Goal: Task Accomplishment & Management: Manage account settings

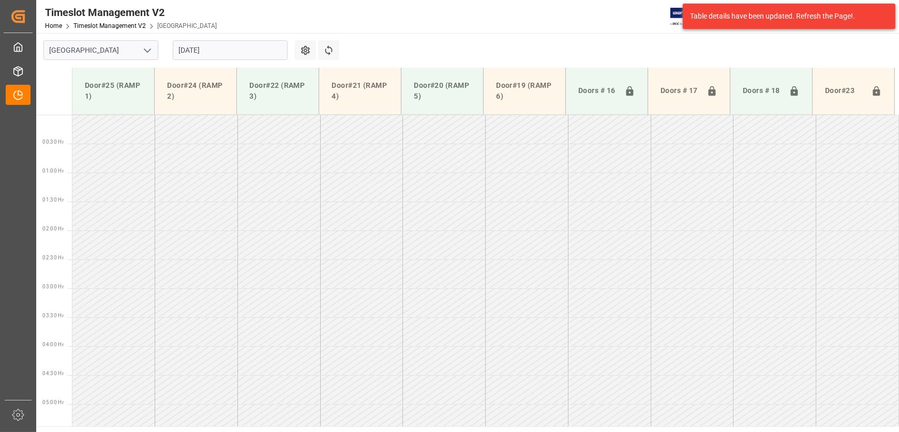
scroll to position [290, 0]
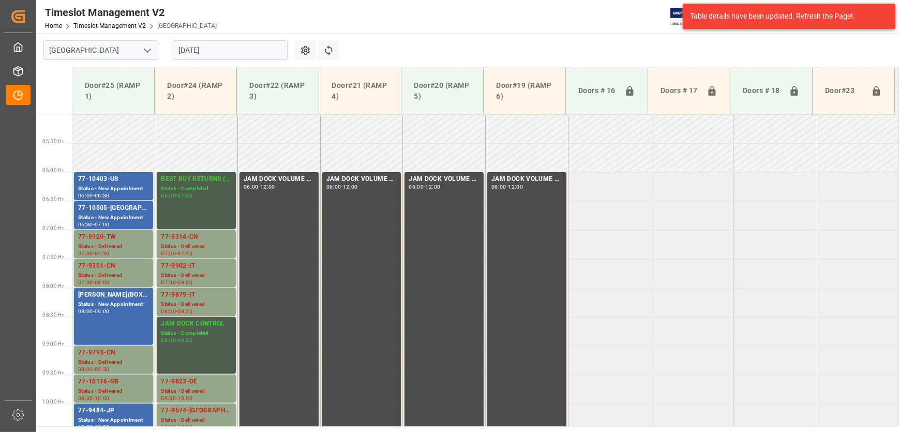
click at [212, 49] on input "[DATE]" at bounding box center [230, 50] width 115 height 20
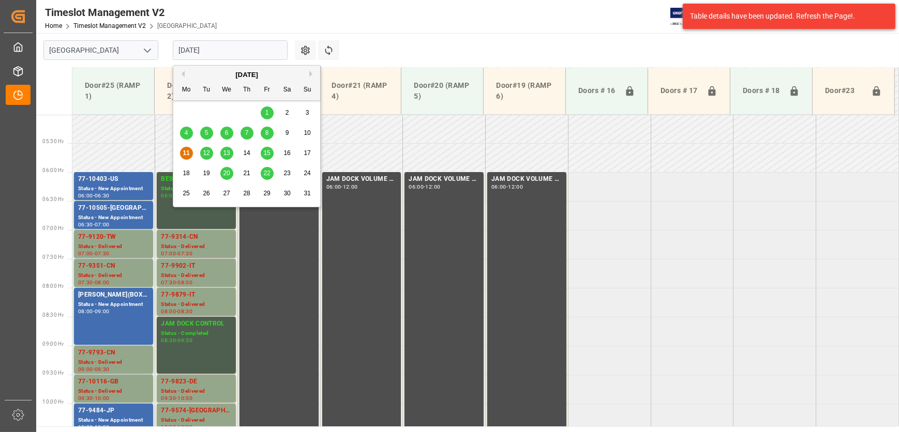
click at [206, 153] on span "12" at bounding box center [206, 152] width 7 height 7
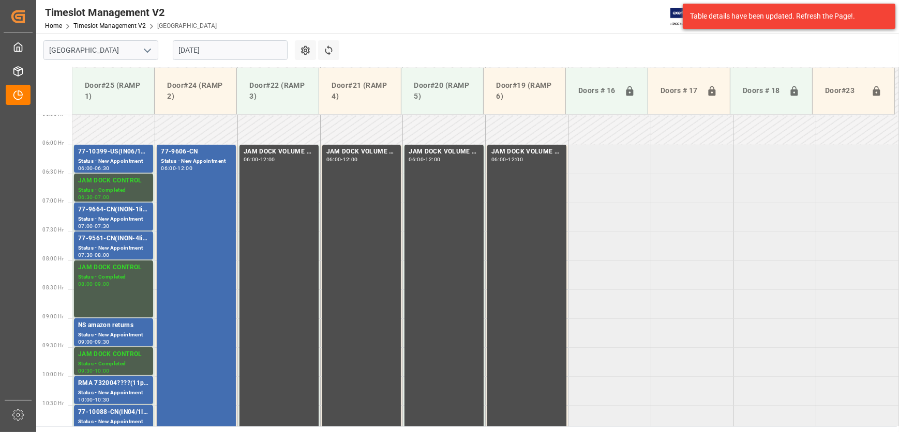
scroll to position [301, 0]
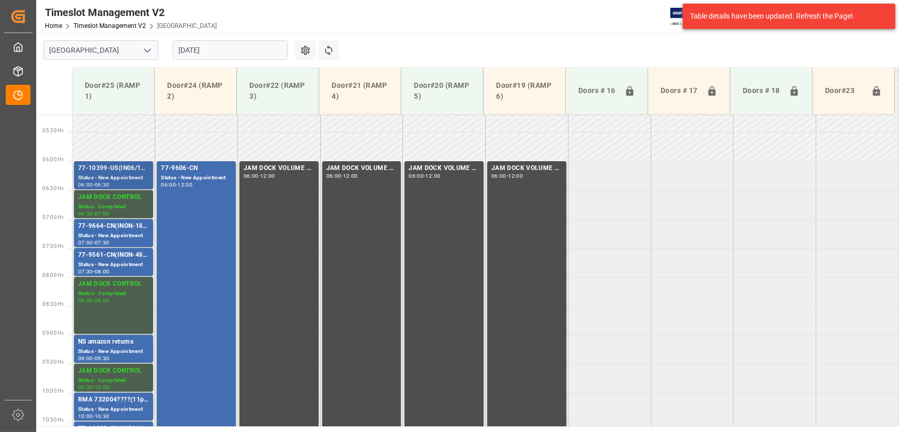
click at [98, 178] on div "Status - New Appointment" at bounding box center [113, 178] width 71 height 9
click at [108, 229] on div "77-9664-CN(INON-1line)" at bounding box center [113, 226] width 71 height 10
click at [112, 264] on div "Status - New Appointment" at bounding box center [113, 265] width 71 height 9
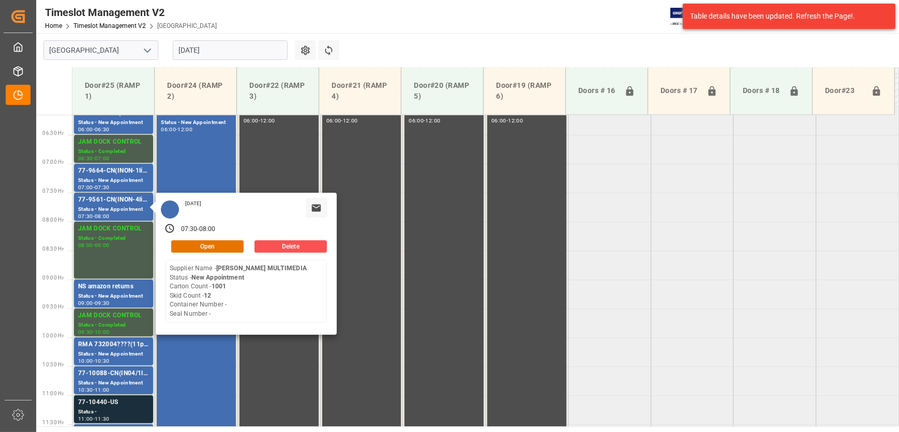
scroll to position [489, 0]
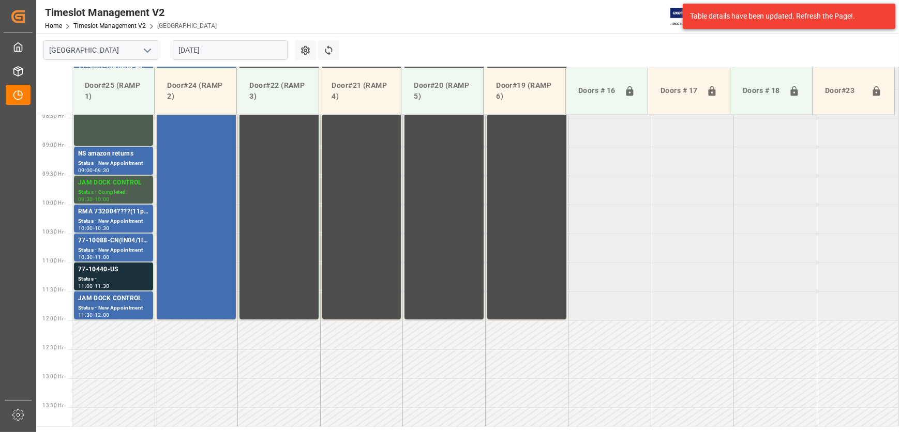
click at [127, 279] on div "Status -" at bounding box center [113, 279] width 71 height 9
click at [119, 309] on div "Status - New Appointment" at bounding box center [113, 308] width 71 height 9
click at [119, 269] on div "77-10440-US" at bounding box center [113, 270] width 71 height 10
click at [115, 229] on div "10:00 - 10:30" at bounding box center [113, 229] width 71 height 6
click at [116, 249] on div "Status - New Appointment" at bounding box center [113, 250] width 71 height 9
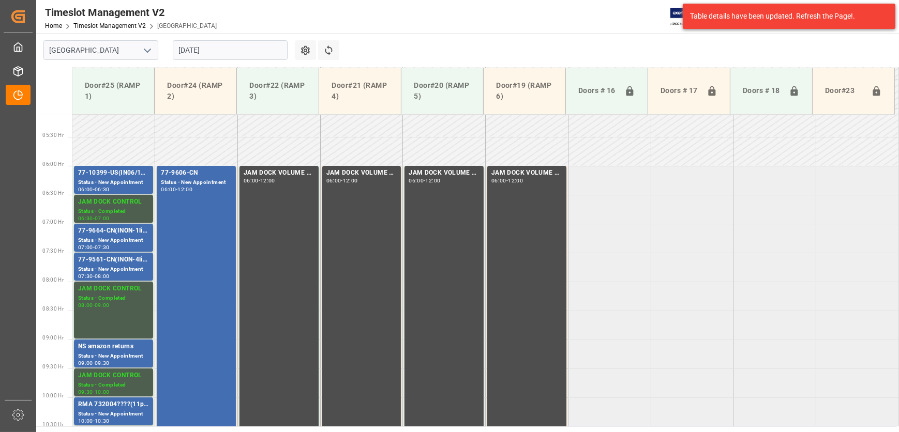
scroll to position [301, 0]
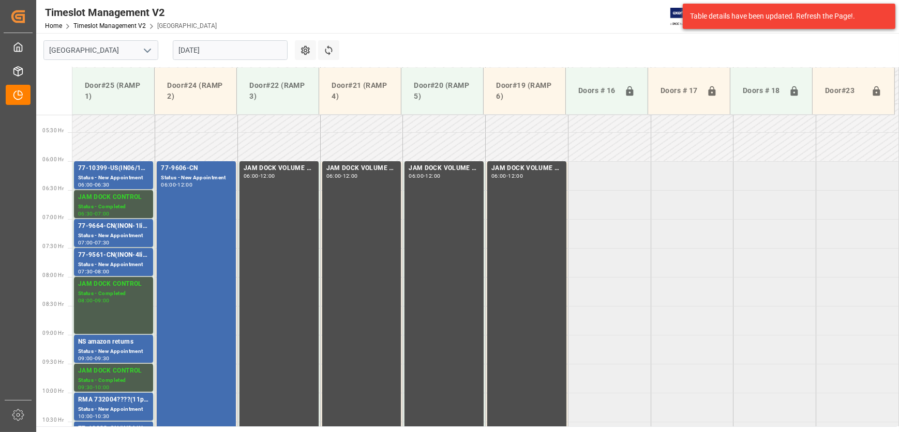
click at [203, 48] on input "[DATE]" at bounding box center [230, 50] width 115 height 20
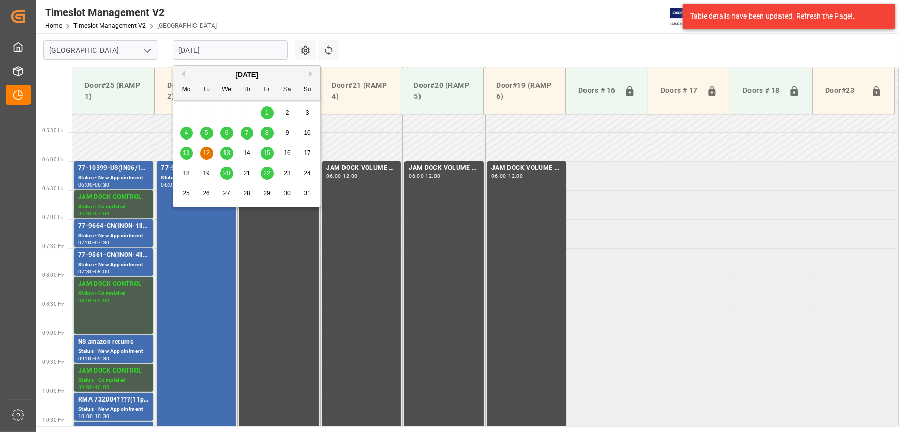
click at [186, 154] on span "11" at bounding box center [186, 152] width 7 height 7
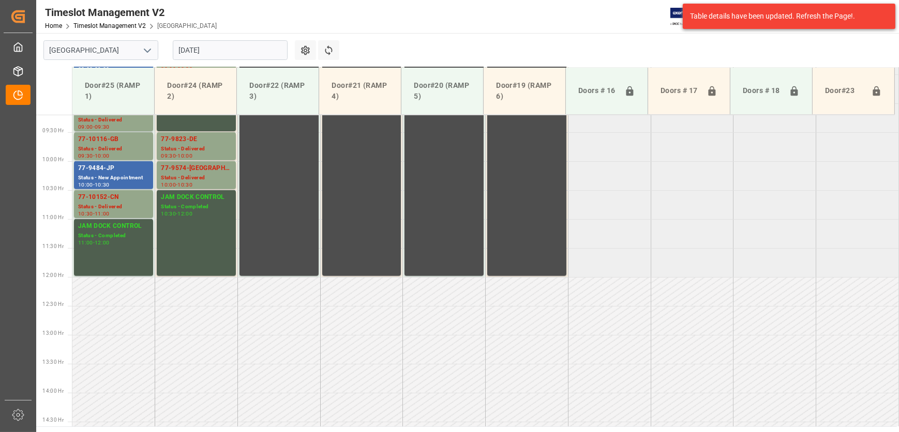
scroll to position [583, 0]
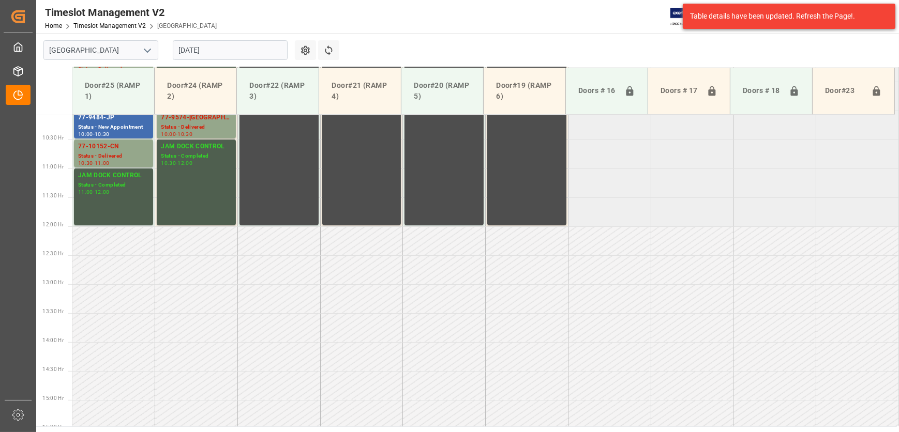
click at [221, 48] on input "[DATE]" at bounding box center [230, 50] width 115 height 20
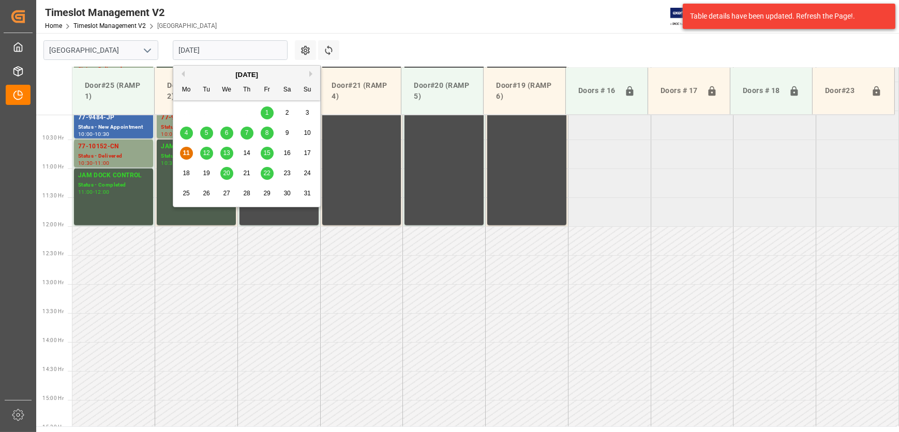
click at [155, 287] on td at bounding box center [196, 298] width 83 height 29
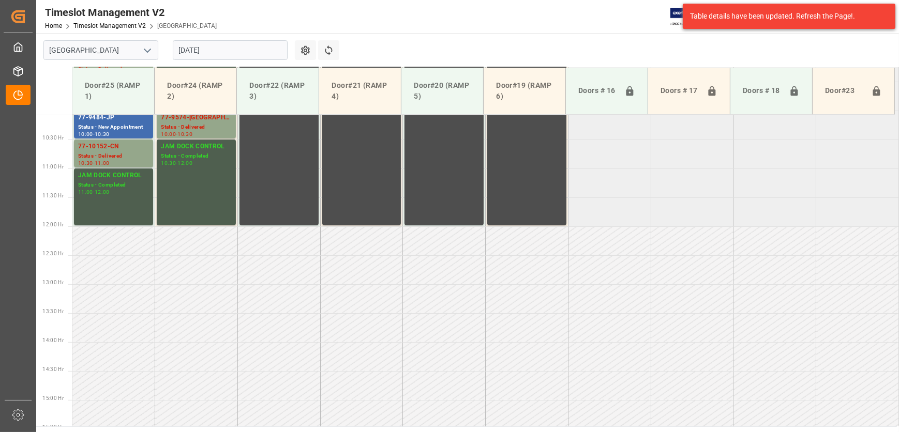
click at [230, 46] on input "[DATE]" at bounding box center [230, 50] width 115 height 20
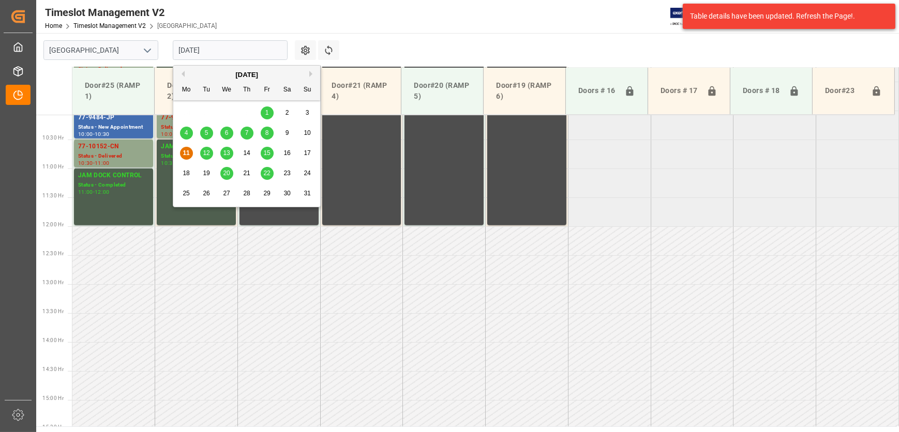
click at [267, 134] on span "8" at bounding box center [267, 132] width 4 height 7
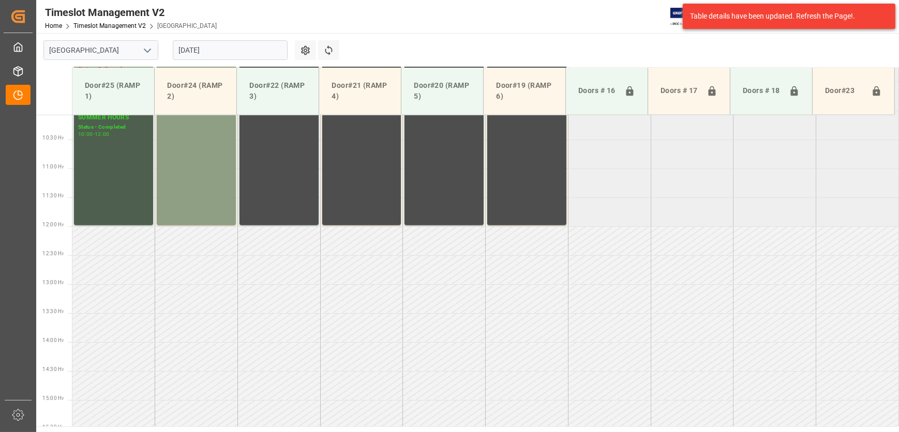
scroll to position [395, 0]
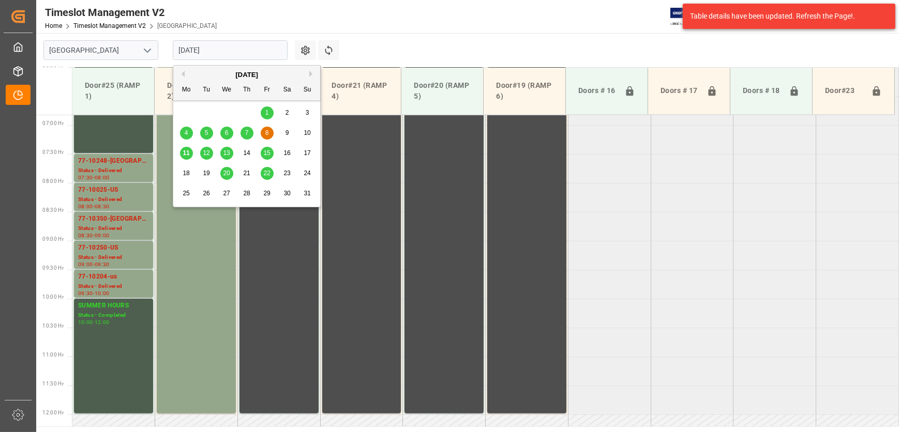
click at [230, 46] on input "[DATE]" at bounding box center [230, 50] width 115 height 20
click at [203, 151] on span "12" at bounding box center [206, 152] width 7 height 7
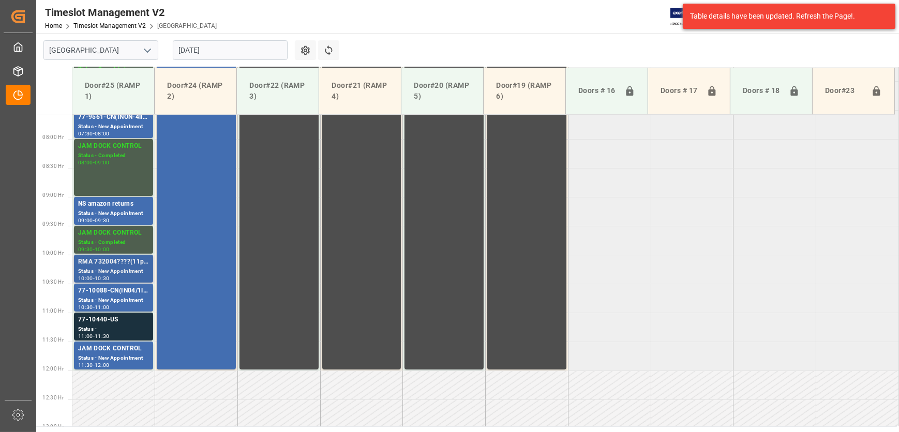
scroll to position [442, 0]
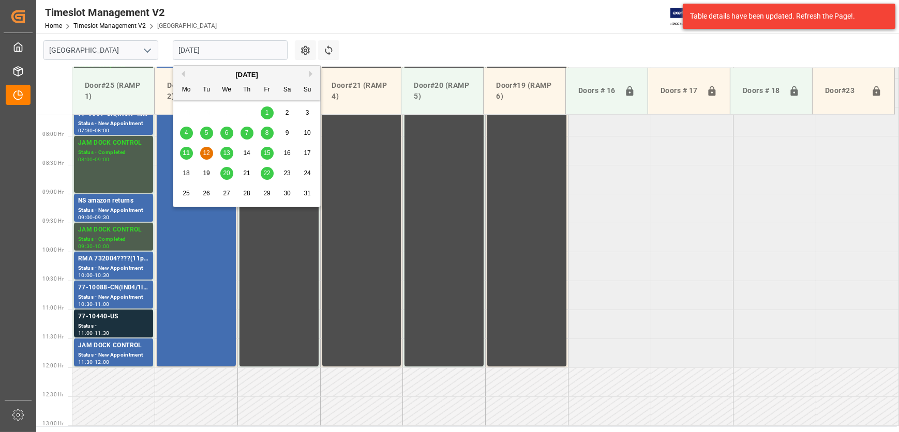
click at [193, 41] on input "[DATE]" at bounding box center [230, 50] width 115 height 20
click at [229, 151] on span "13" at bounding box center [226, 152] width 7 height 7
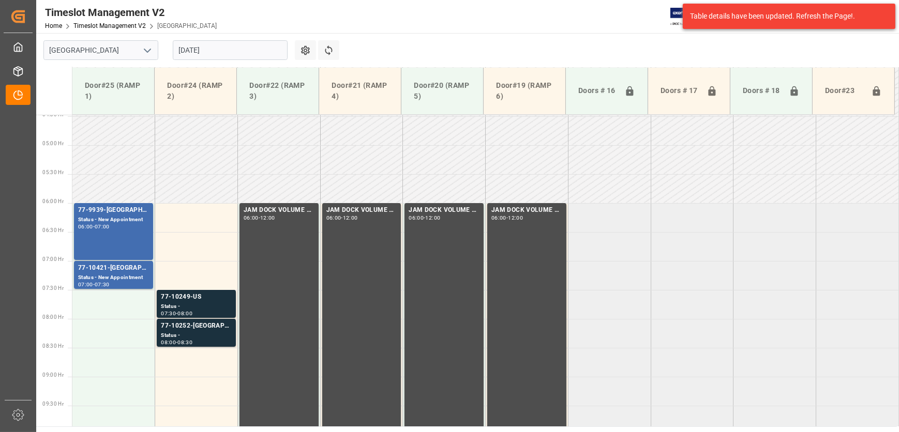
scroll to position [254, 0]
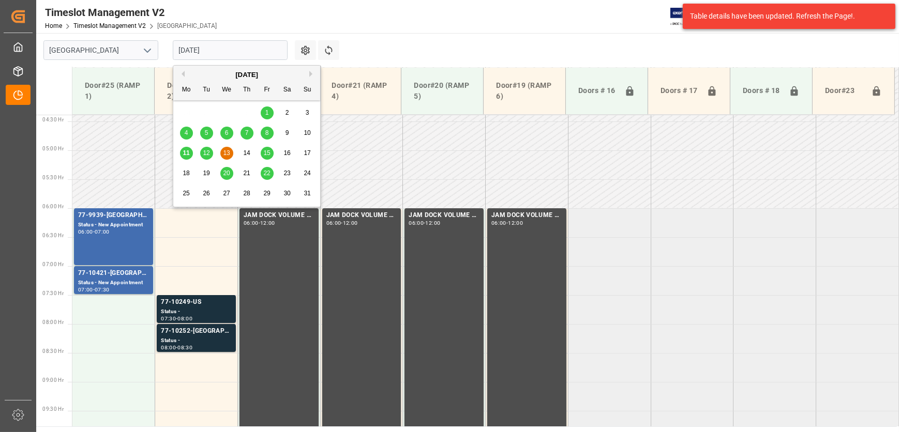
click at [218, 56] on input "[DATE]" at bounding box center [230, 50] width 115 height 20
click at [248, 151] on span "14" at bounding box center [246, 152] width 7 height 7
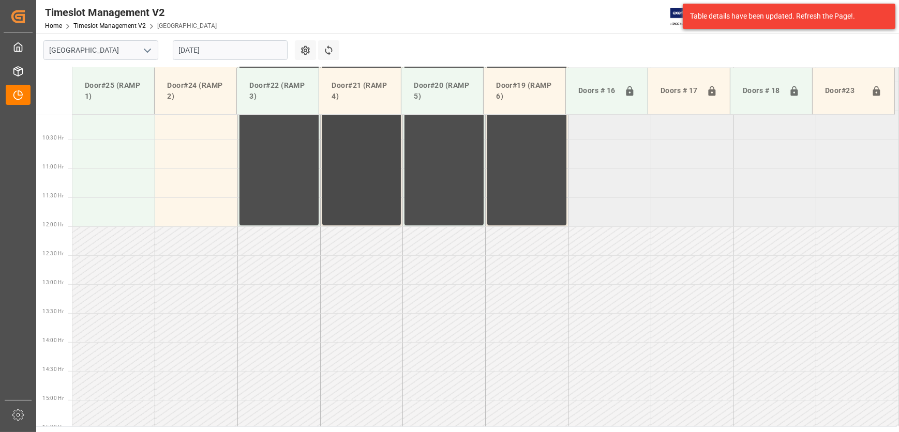
scroll to position [395, 0]
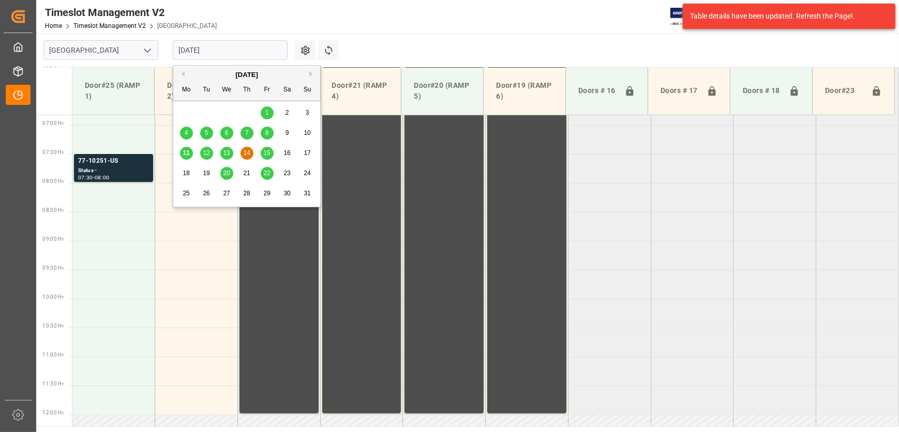
click at [209, 47] on input "[DATE]" at bounding box center [230, 50] width 115 height 20
click at [212, 51] on input "[DATE]" at bounding box center [230, 50] width 115 height 20
click at [186, 152] on span "11" at bounding box center [186, 152] width 7 height 7
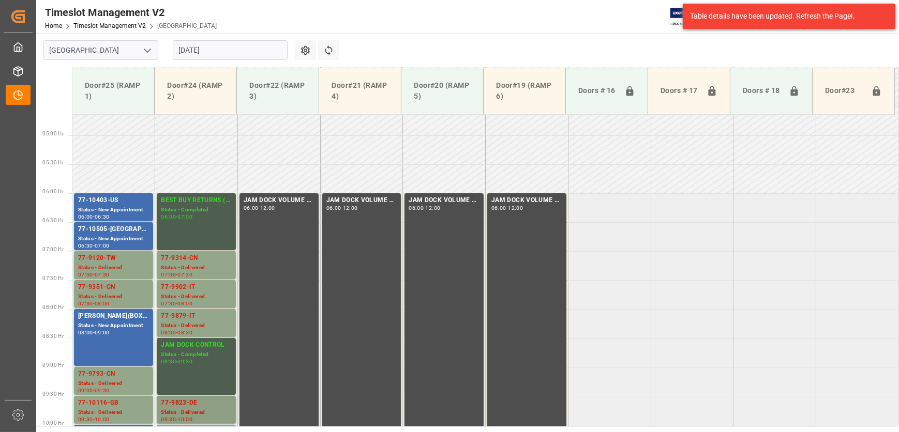
scroll to position [253, 0]
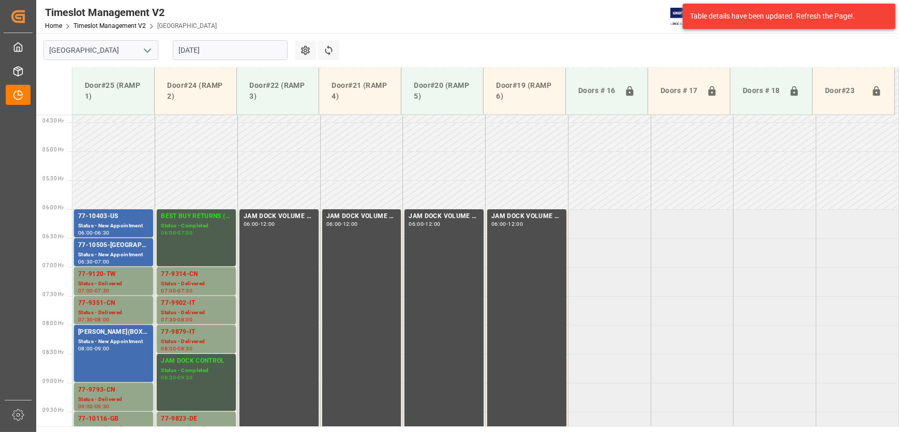
click at [232, 47] on input "[DATE]" at bounding box center [230, 50] width 115 height 20
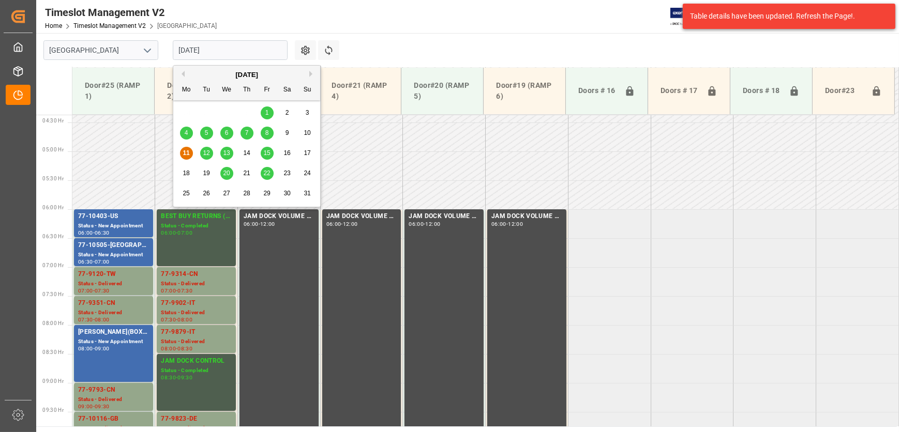
click at [266, 136] on span "8" at bounding box center [267, 132] width 4 height 7
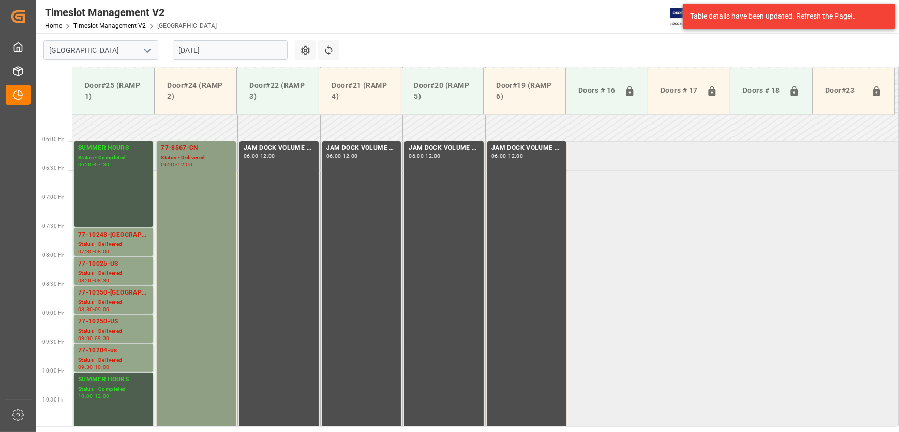
scroll to position [301, 0]
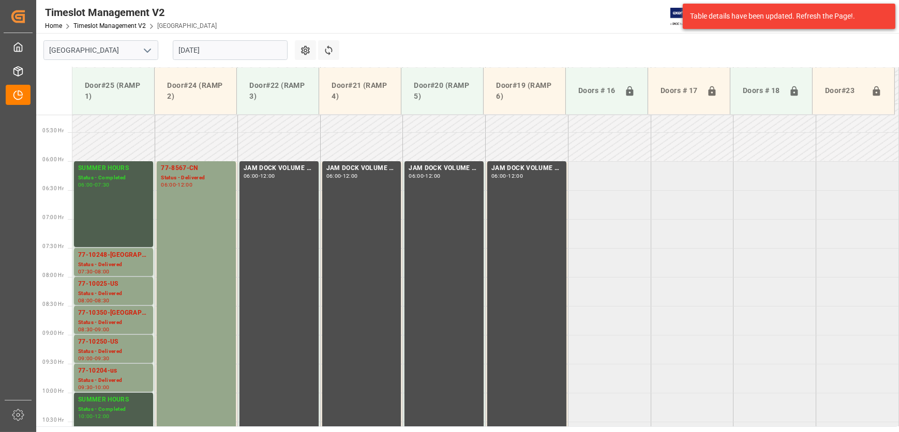
click at [253, 52] on input "[DATE]" at bounding box center [230, 50] width 115 height 20
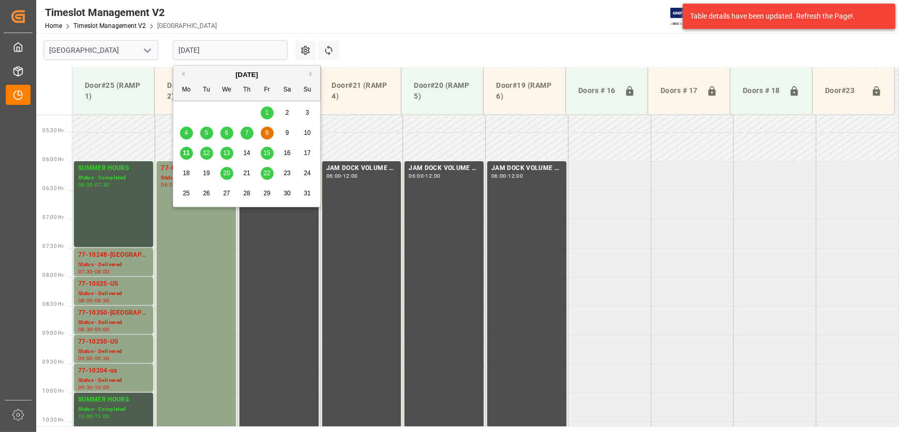
click at [207, 155] on span "12" at bounding box center [206, 152] width 7 height 7
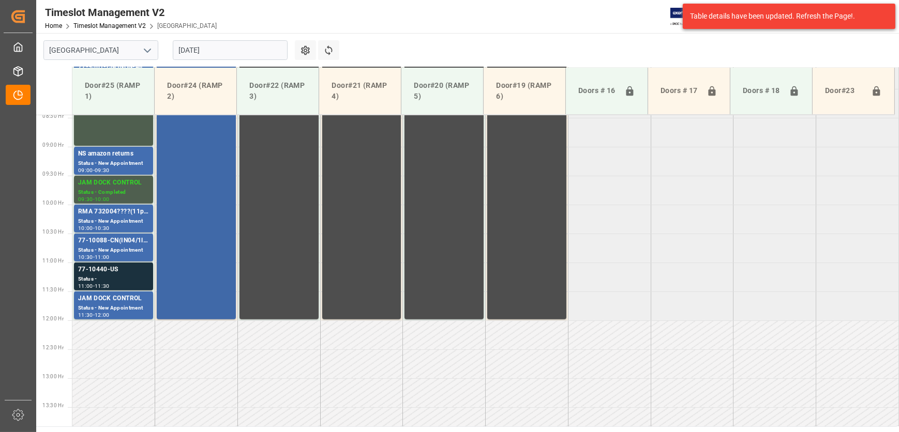
scroll to position [348, 0]
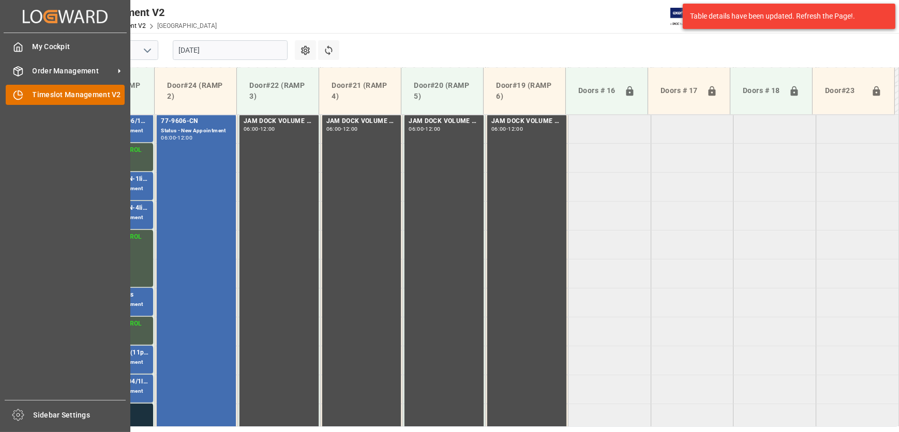
click at [20, 91] on icon at bounding box center [18, 95] width 10 height 10
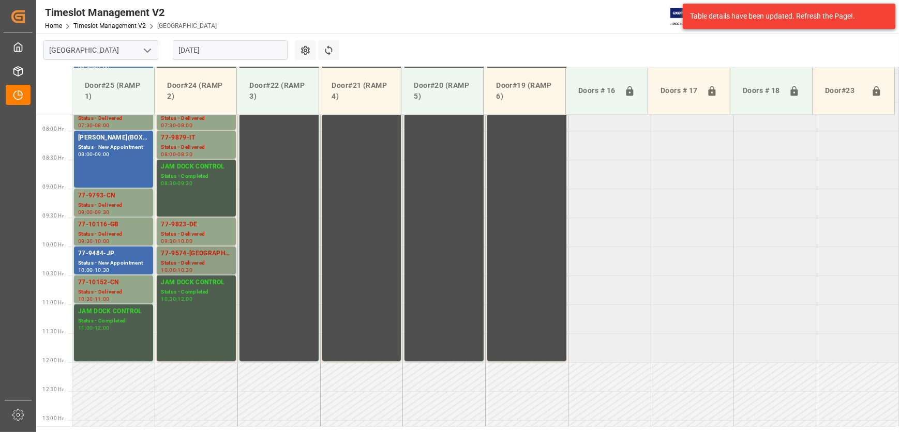
scroll to position [442, 0]
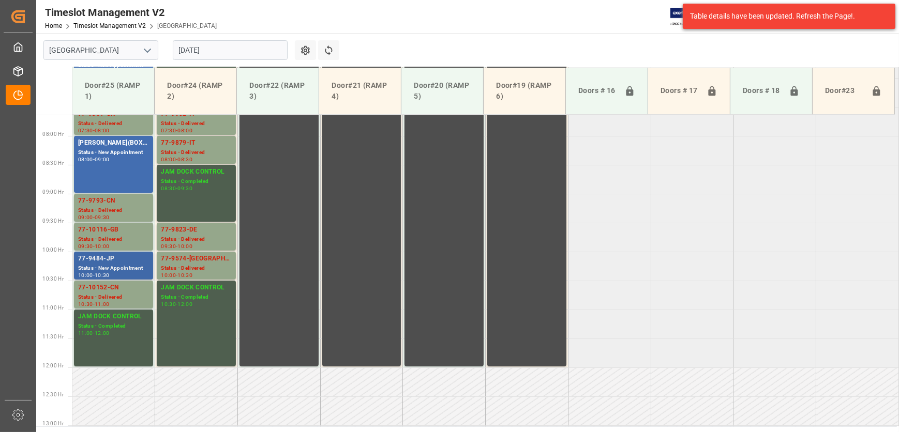
click at [112, 259] on div "77-9484-JP" at bounding box center [113, 259] width 71 height 10
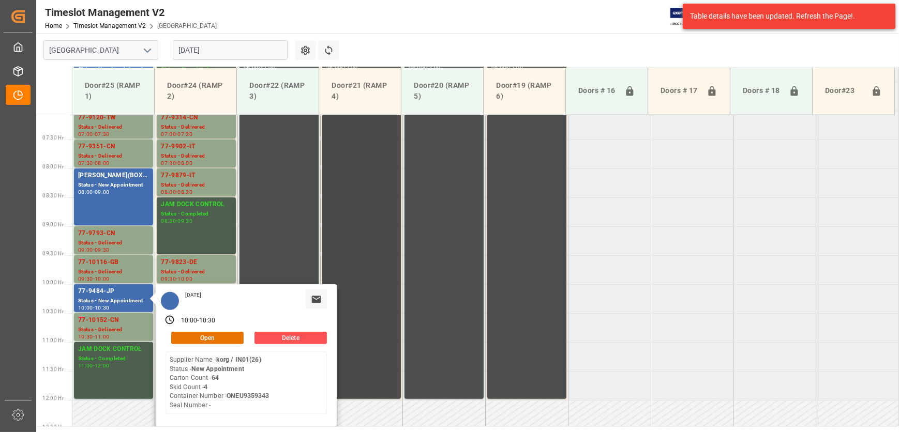
scroll to position [395, 0]
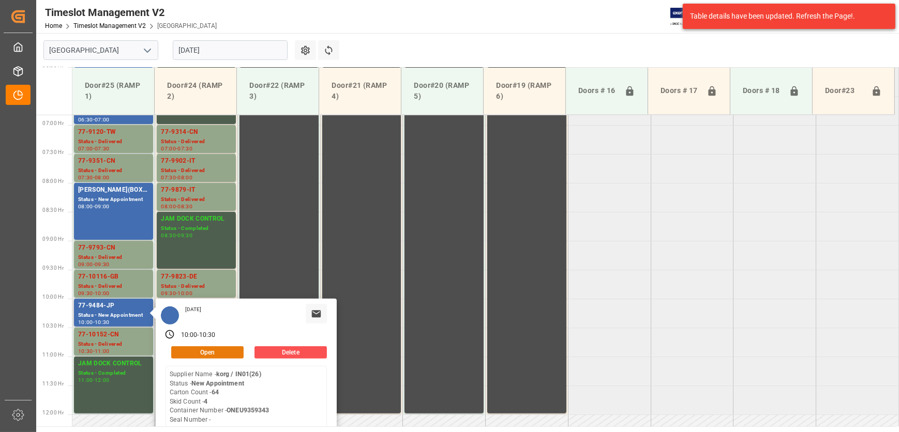
click at [204, 354] on button "Open" at bounding box center [207, 353] width 72 height 12
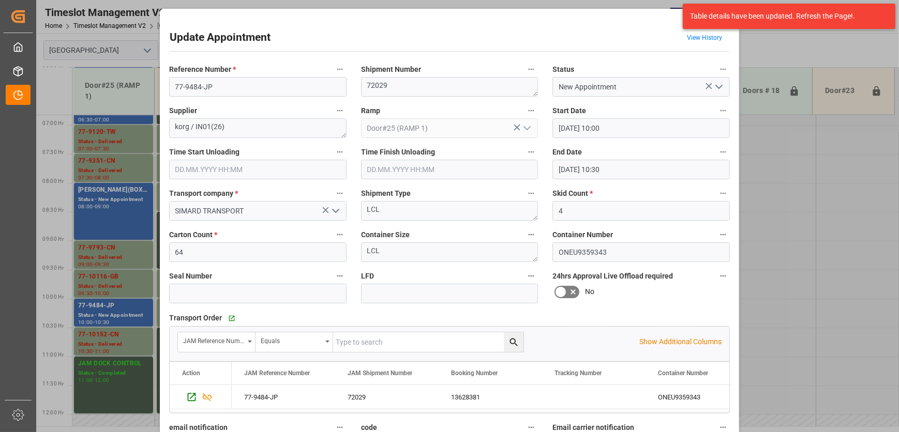
click at [598, 26] on div "Update Appointment View History Reference Number * 77-9484-JP Shipment Number 7…" at bounding box center [449, 295] width 574 height 568
click at [118, 213] on div "Update Appointment View History Reference Number * 77-9484-JP Shipment Number 7…" at bounding box center [449, 216] width 899 height 432
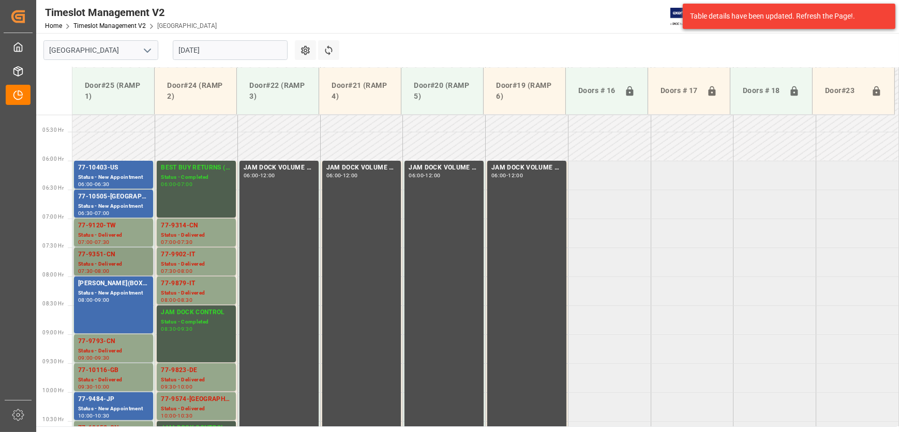
scroll to position [301, 0]
click at [98, 174] on div "Status - New Appointment" at bounding box center [113, 178] width 71 height 9
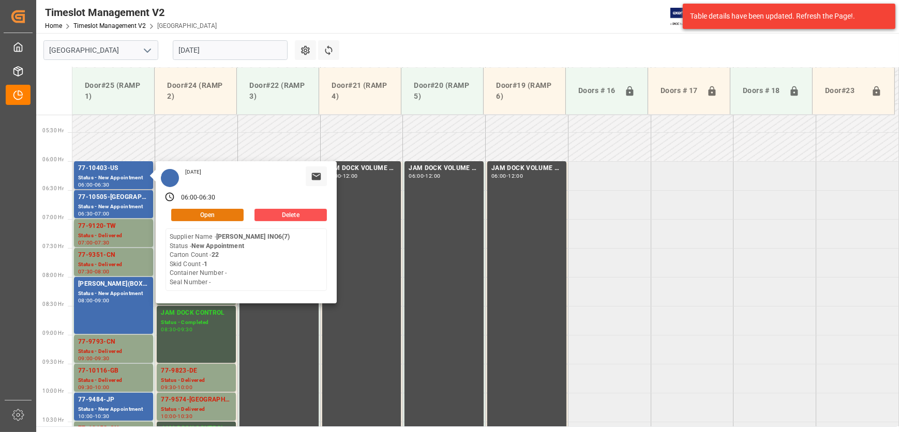
click at [213, 213] on button "Open" at bounding box center [207, 215] width 72 height 12
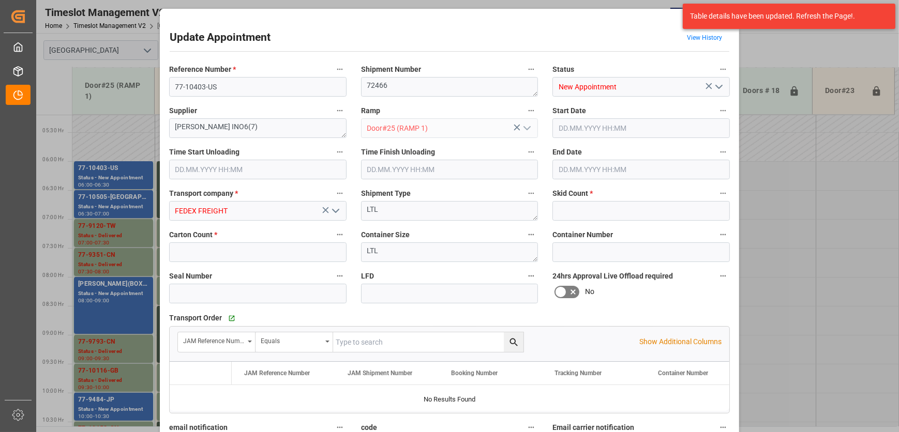
type input "1"
type input "22"
type input "[DATE] 06:00"
type input "[DATE] 06:30"
type input "[DATE] 12:24"
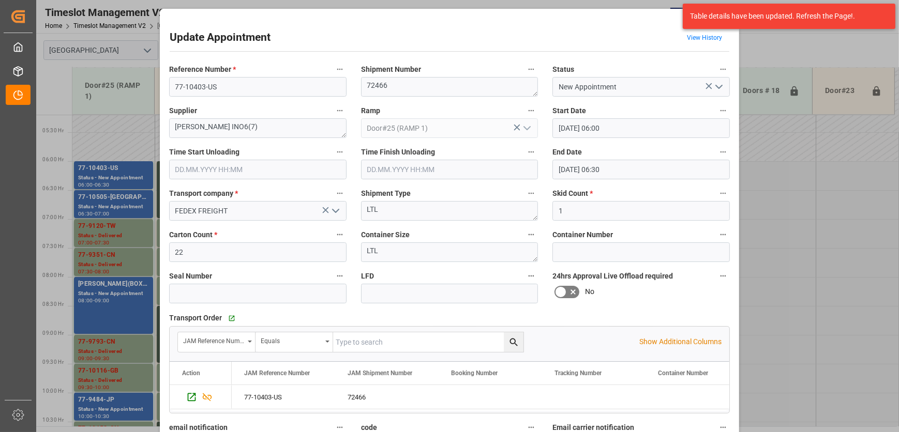
click at [724, 85] on button "open menu" at bounding box center [718, 87] width 16 height 16
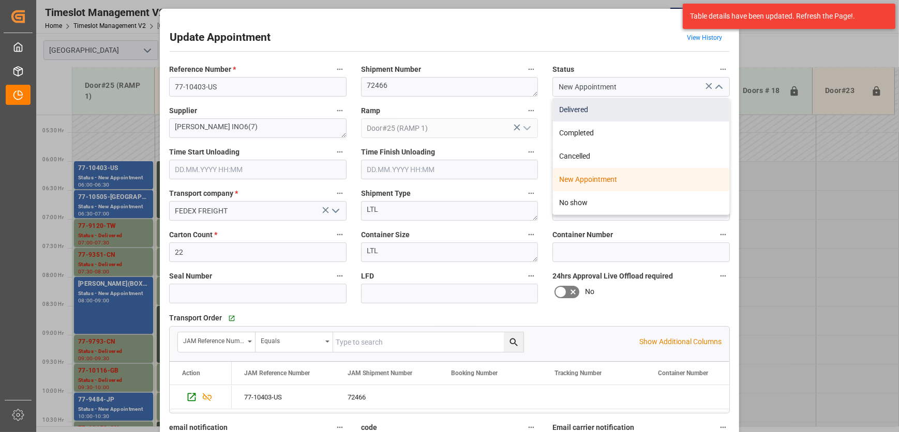
click at [648, 112] on div "Delivered" at bounding box center [641, 109] width 176 height 23
type input "Delivered"
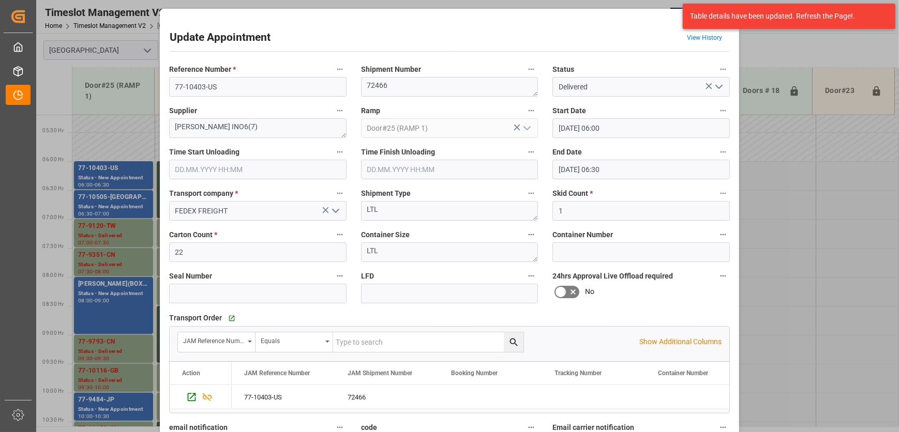
click at [249, 165] on input "text" at bounding box center [257, 170] width 177 height 20
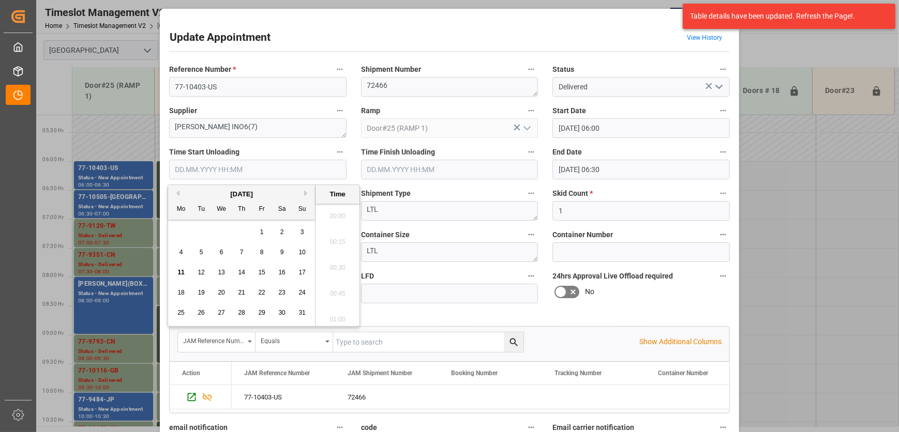
scroll to position [1089, 0]
click at [181, 274] on span "11" at bounding box center [180, 272] width 7 height 7
click at [338, 238] on li "10:45" at bounding box center [338, 240] width 44 height 26
type input "[DATE] 10:45"
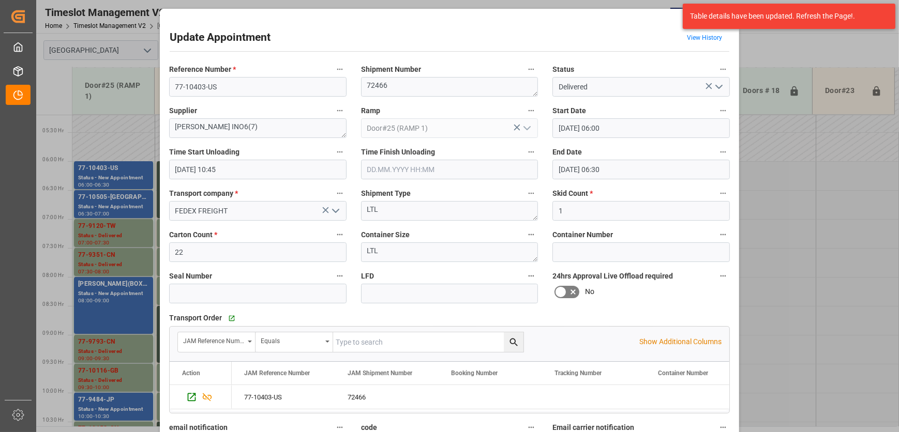
click at [495, 167] on input "text" at bounding box center [449, 170] width 177 height 20
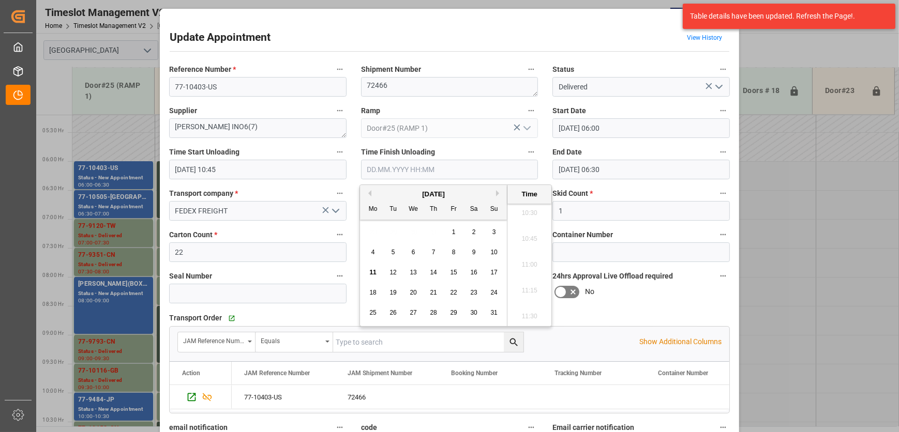
click at [372, 275] on span "11" at bounding box center [372, 272] width 7 height 7
click at [526, 266] on li "11:00" at bounding box center [529, 265] width 44 height 26
type input "[DATE] 11:00"
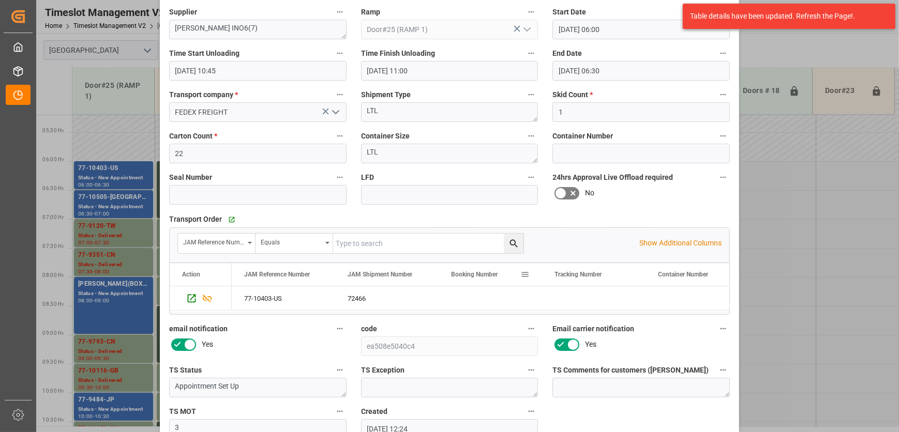
scroll to position [157, 0]
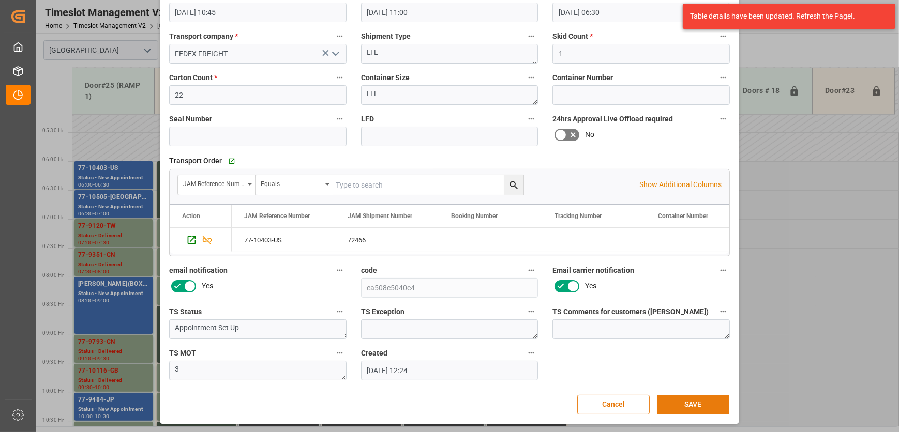
click at [696, 399] on button "SAVE" at bounding box center [693, 405] width 72 height 20
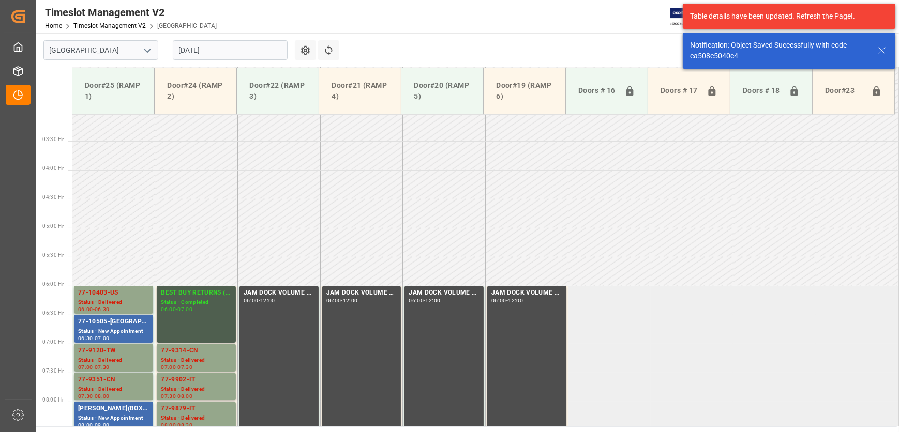
scroll to position [294, 0]
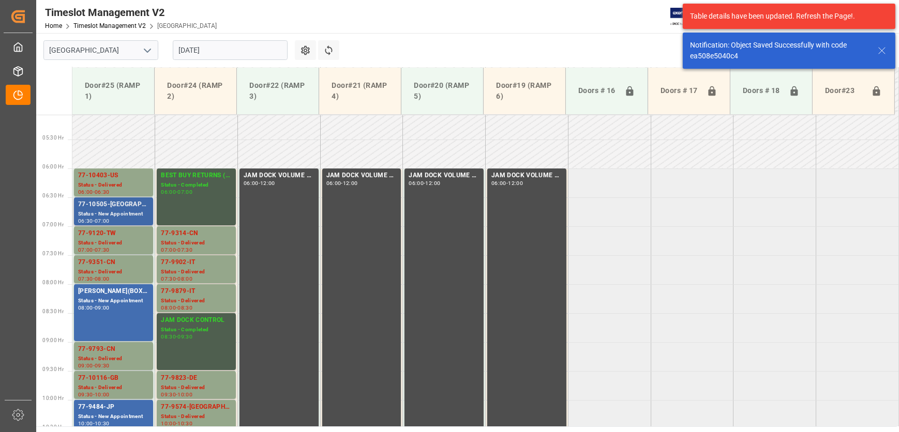
click at [107, 211] on div "Status - New Appointment" at bounding box center [113, 214] width 71 height 9
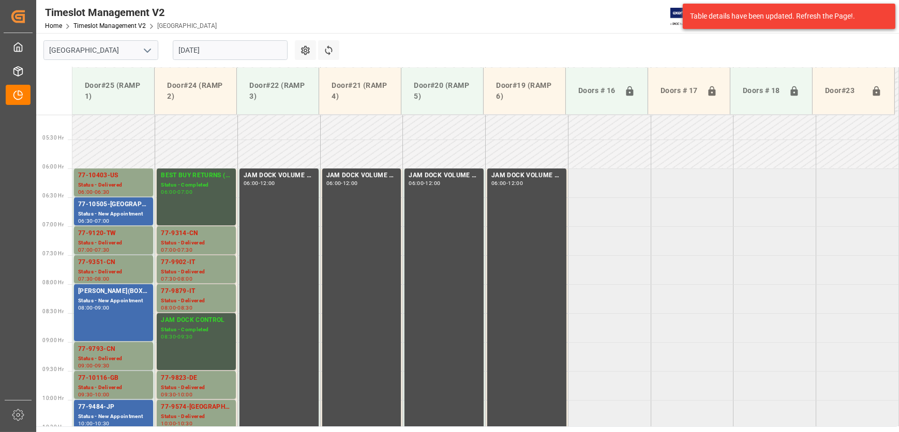
click at [132, 412] on div "77-9484-JP" at bounding box center [113, 407] width 71 height 10
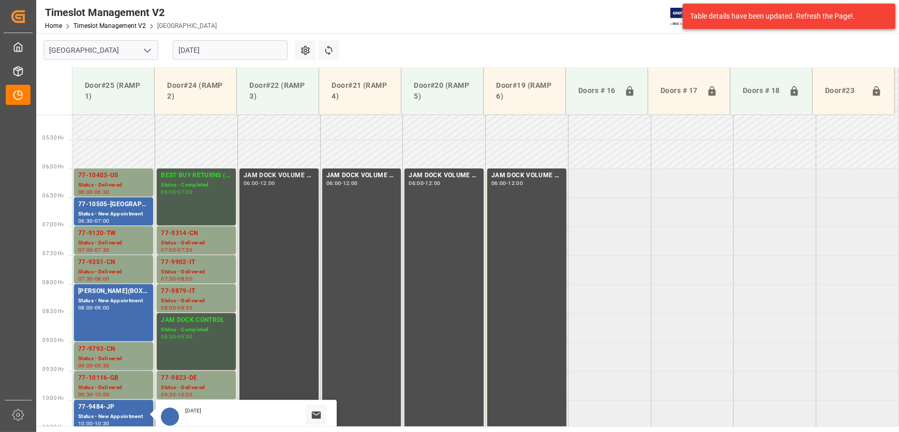
scroll to position [529, 0]
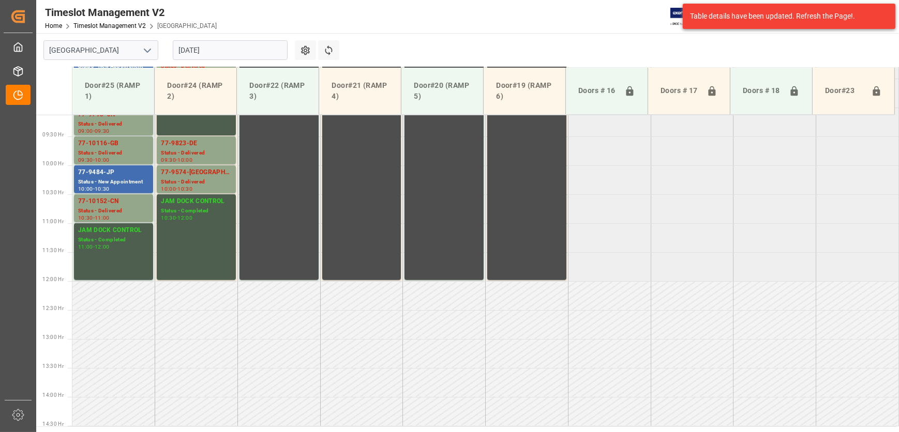
click at [331, 371] on td at bounding box center [361, 382] width 83 height 29
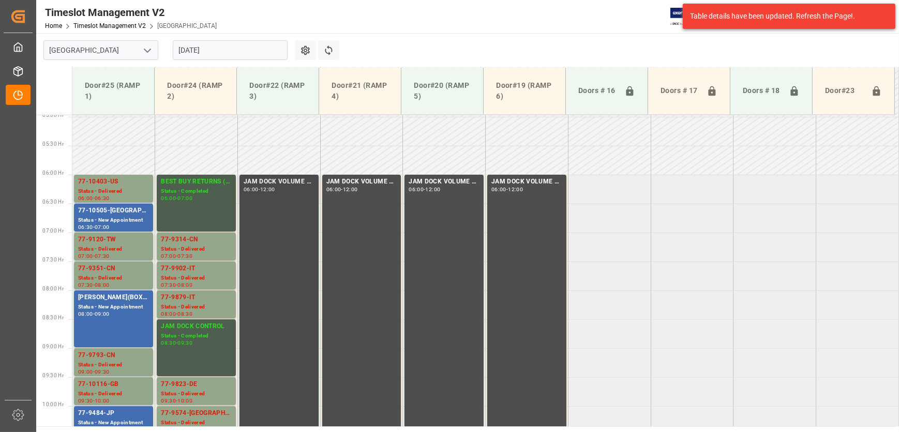
scroll to position [247, 0]
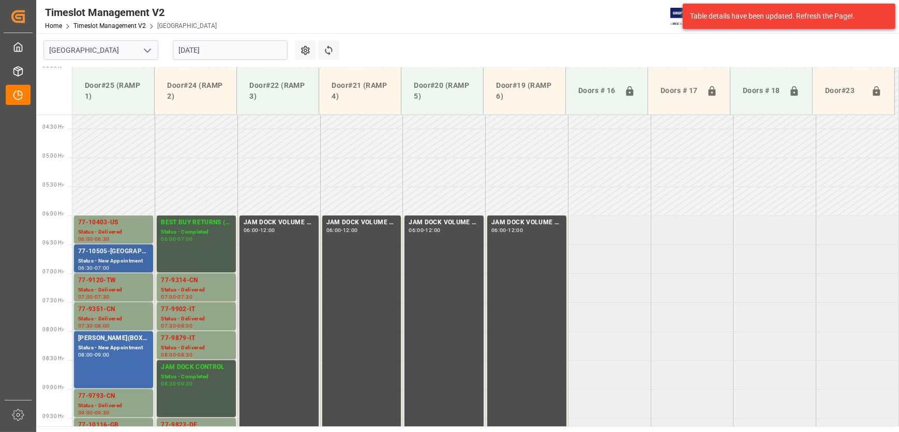
click at [130, 253] on div "77-10505-[GEOGRAPHIC_DATA]" at bounding box center [113, 252] width 71 height 10
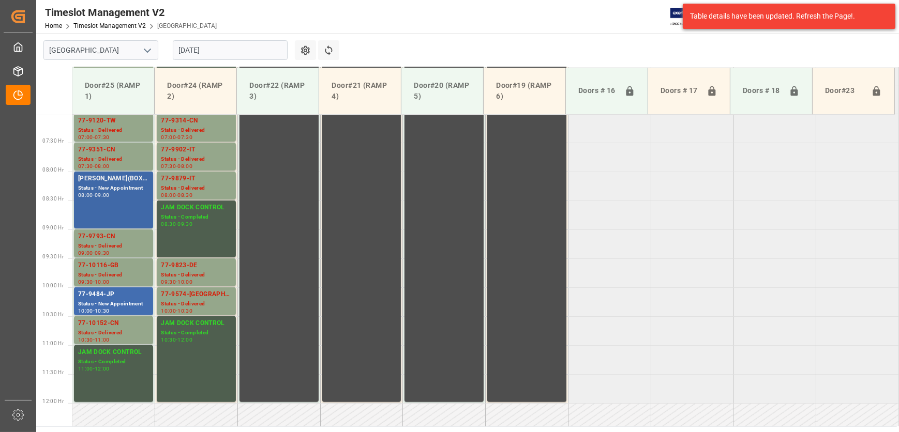
scroll to position [434, 0]
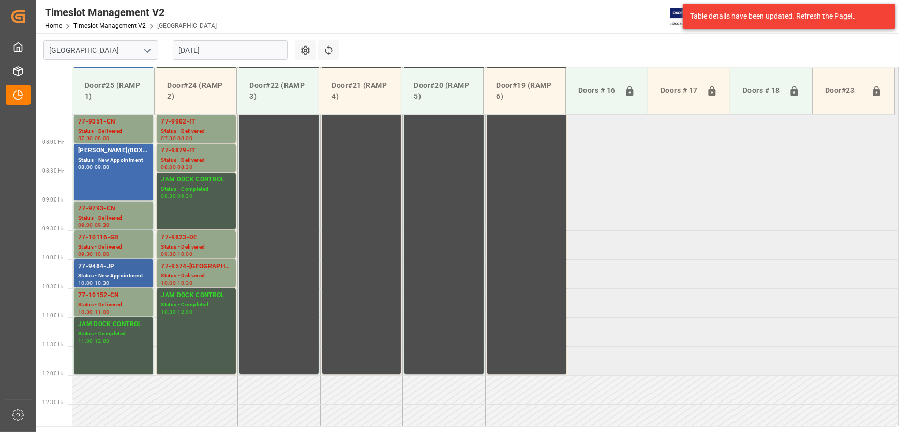
click at [128, 268] on div "77-9484-JP" at bounding box center [113, 267] width 71 height 10
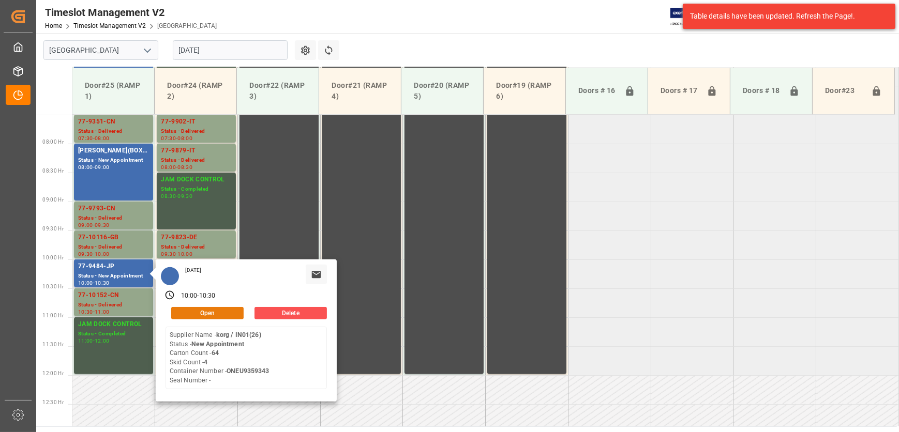
click at [207, 314] on button "Open" at bounding box center [207, 313] width 72 height 12
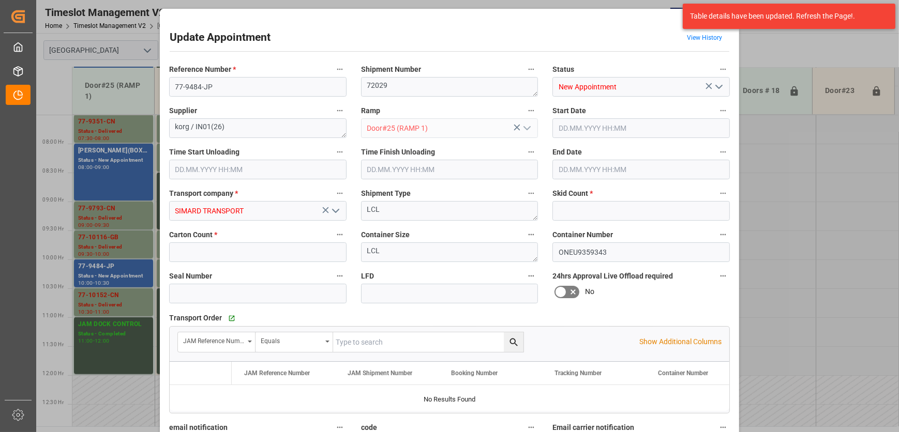
type input "4"
type input "64"
type input "[DATE] 10:00"
type input "[DATE] 10:30"
type input "[DATE] 18:23"
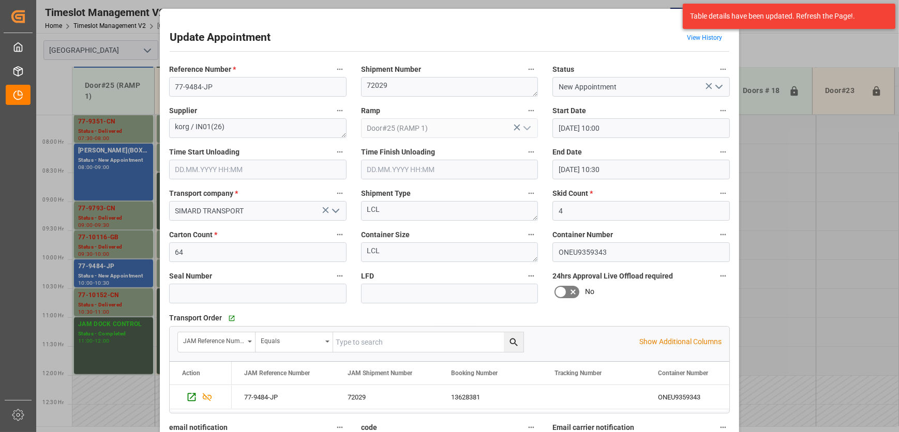
click at [609, 19] on div "Update Appointment View History Reference Number * 77-9484-JP Shipment Number 7…" at bounding box center [449, 295] width 574 height 568
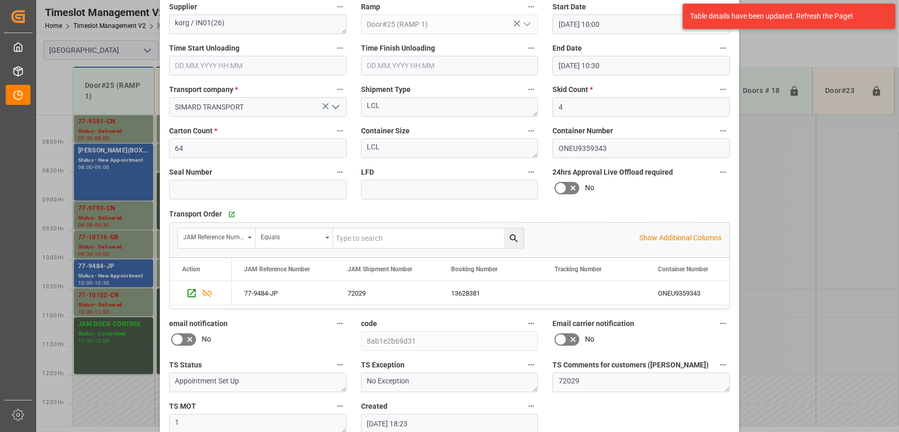
scroll to position [157, 0]
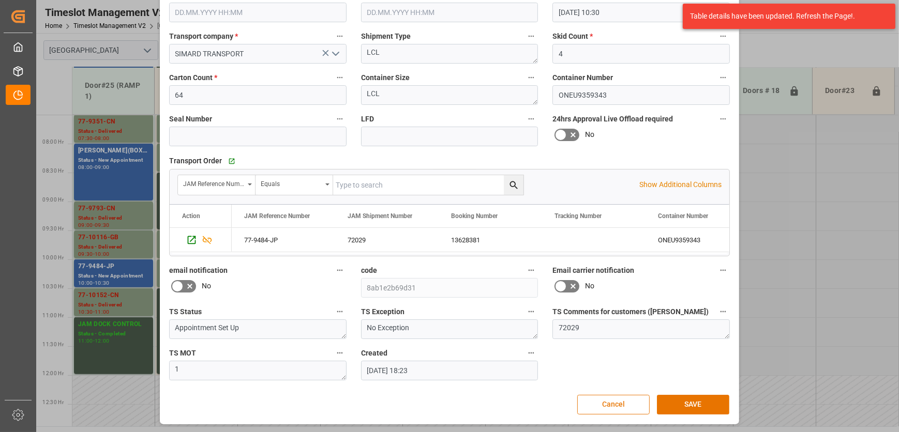
click at [618, 396] on button "Cancel" at bounding box center [613, 405] width 72 height 20
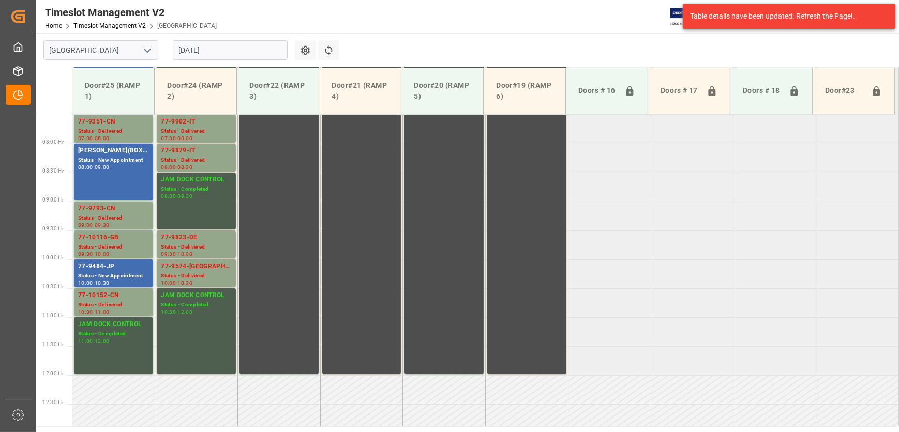
click at [618, 404] on td at bounding box center [609, 418] width 83 height 29
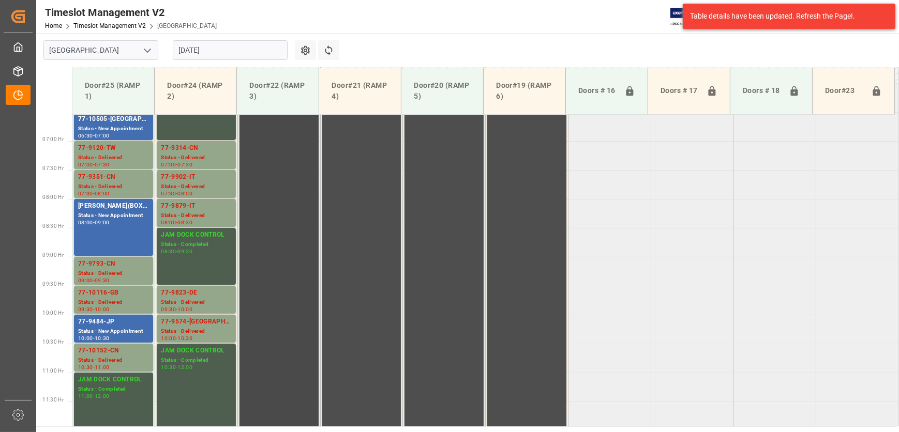
scroll to position [294, 0]
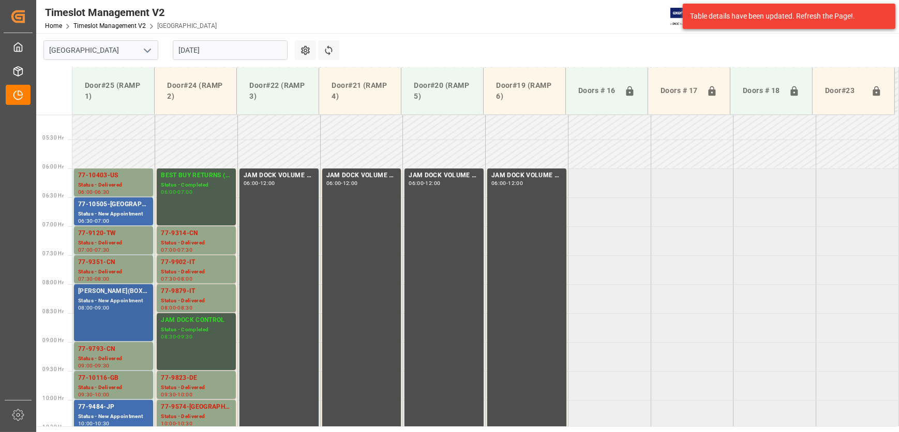
click at [109, 317] on div "[PERSON_NAME](BOX#5,BOX#6) Status - New Appointment 08:00 - 09:00" at bounding box center [113, 313] width 71 height 53
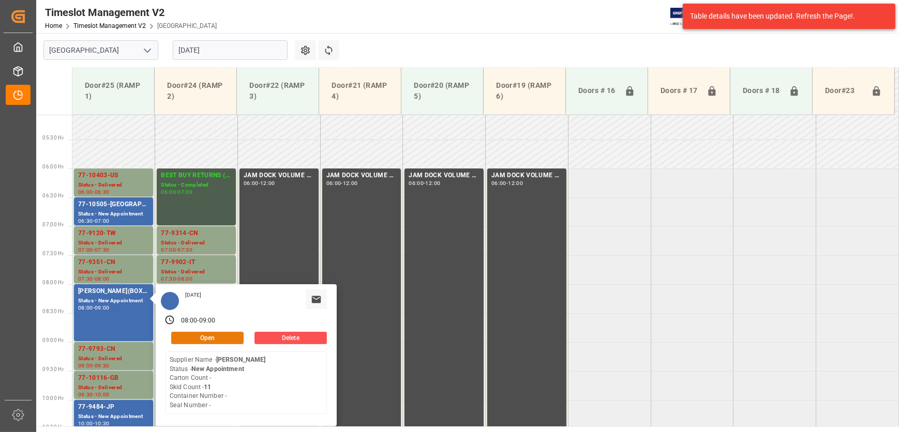
click at [207, 336] on button "Open" at bounding box center [207, 338] width 72 height 12
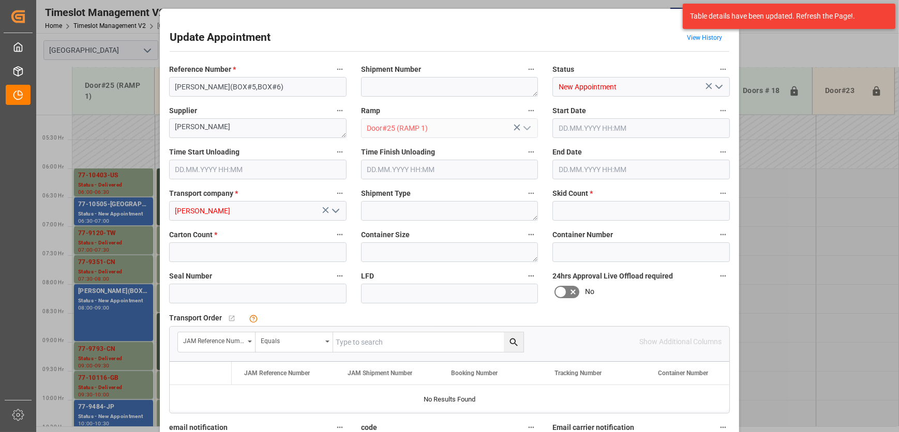
type input "11"
type input "0"
type input "[DATE] 08:00"
type input "[DATE] 09:00"
type input "[DATE] 14:52"
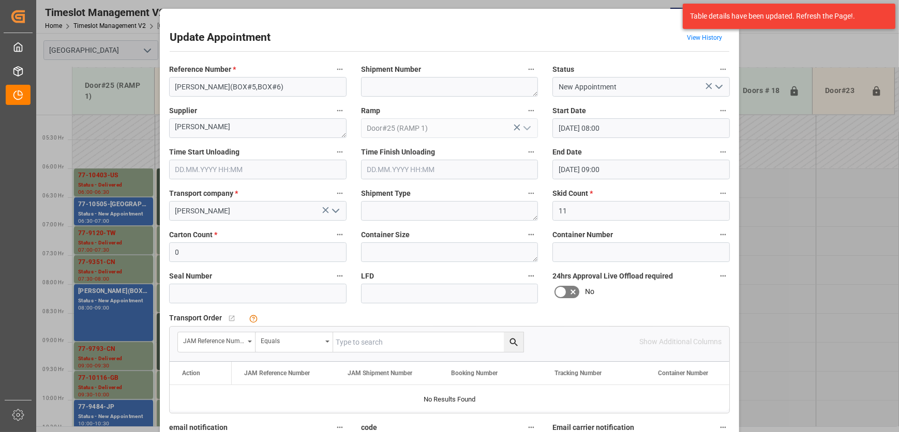
click at [722, 88] on icon "open menu" at bounding box center [719, 87] width 12 height 12
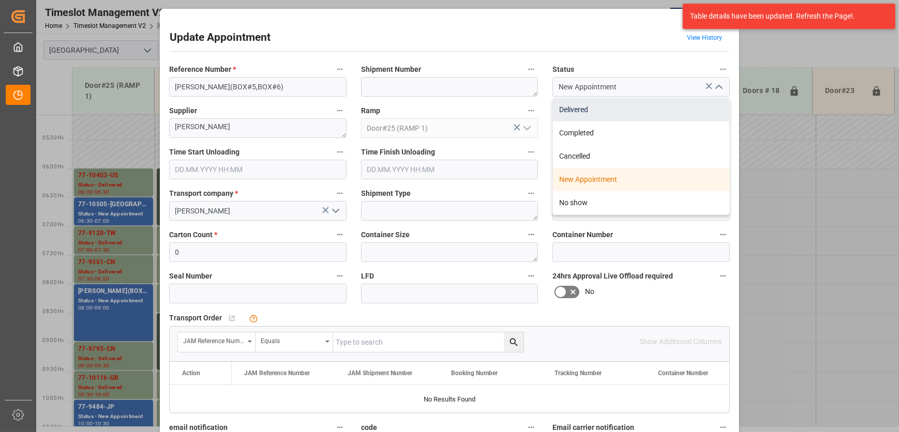
click at [672, 106] on div "Delivered" at bounding box center [641, 109] width 176 height 23
type input "Delivered"
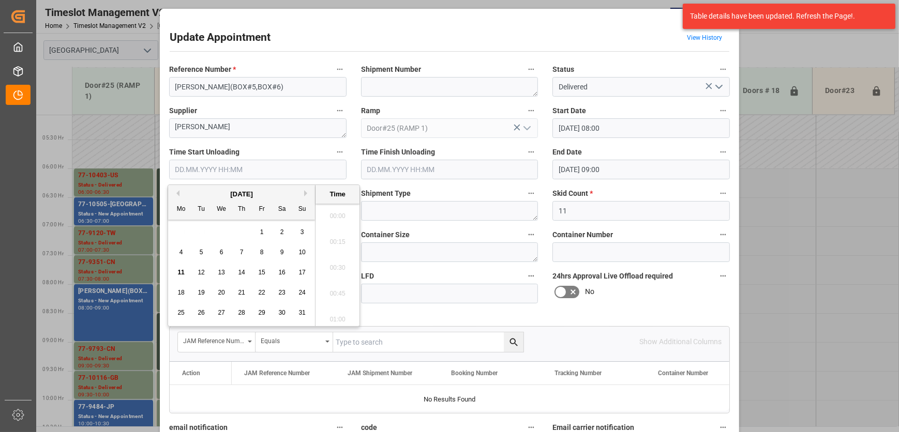
click at [265, 169] on input "text" at bounding box center [257, 170] width 177 height 20
click at [179, 269] on span "11" at bounding box center [180, 272] width 7 height 7
click at [344, 268] on li "11:30" at bounding box center [338, 265] width 44 height 26
type input "[DATE] 11:30"
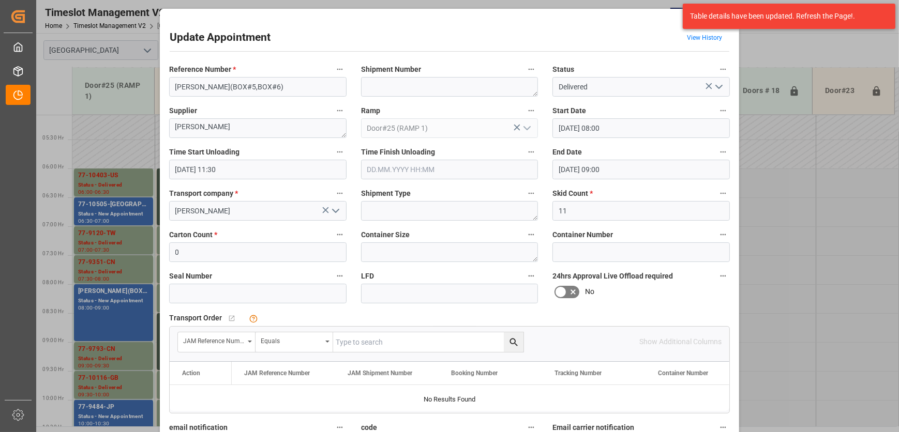
scroll to position [157, 0]
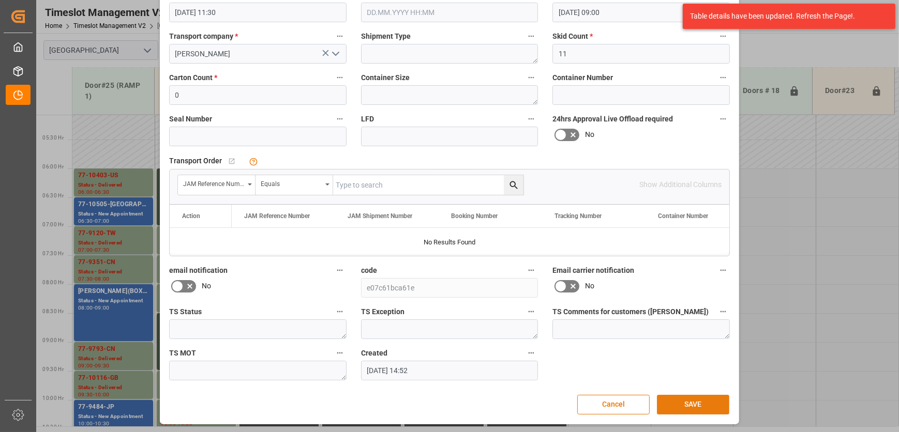
click at [678, 400] on button "SAVE" at bounding box center [693, 405] width 72 height 20
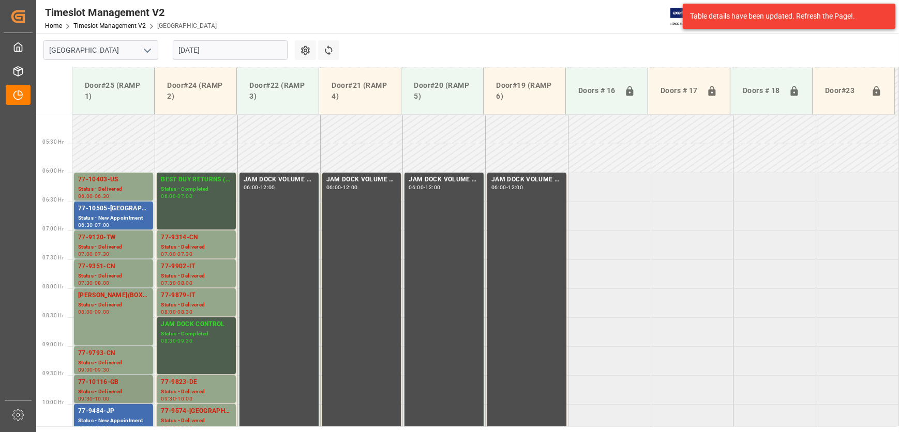
scroll to position [268, 0]
